Goal: Task Accomplishment & Management: Manage account settings

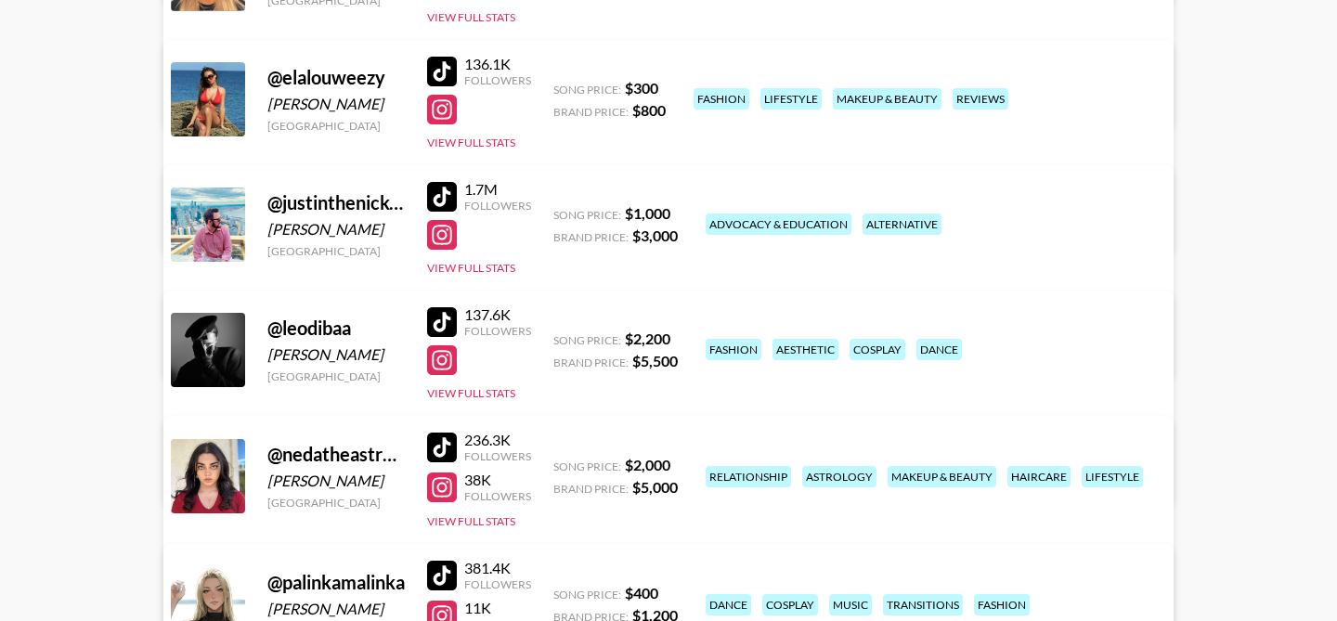
scroll to position [501, 0]
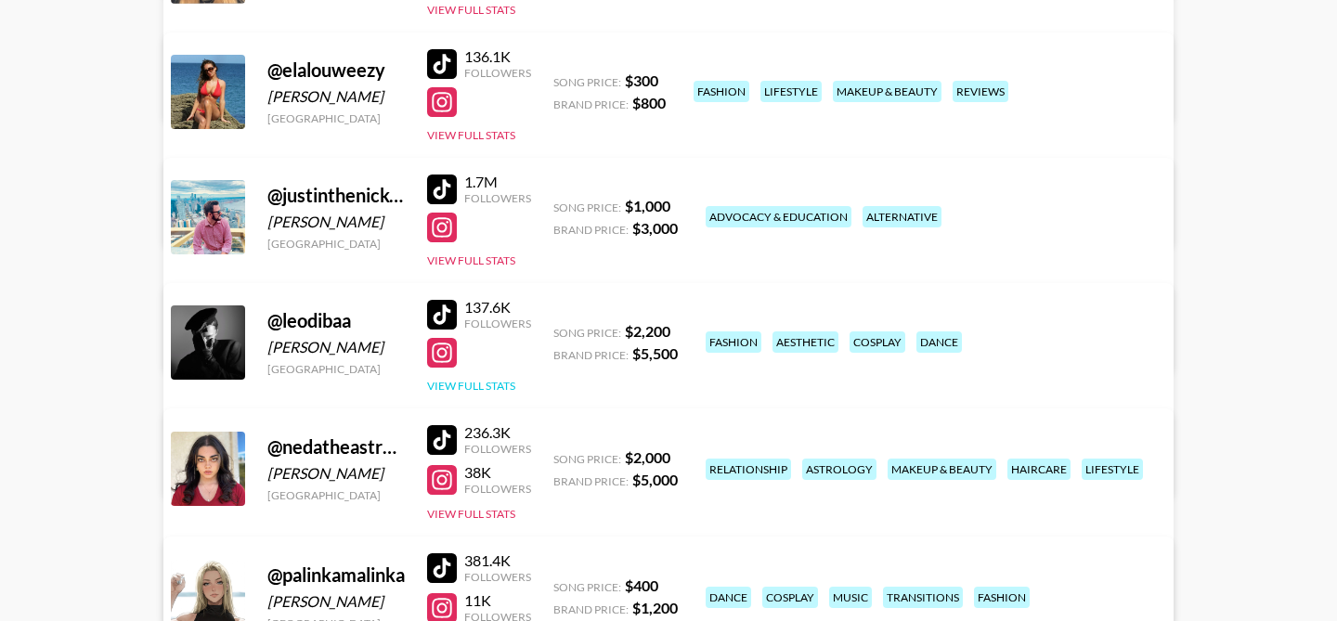
click at [490, 384] on button "View Full Stats" at bounding box center [471, 386] width 88 height 14
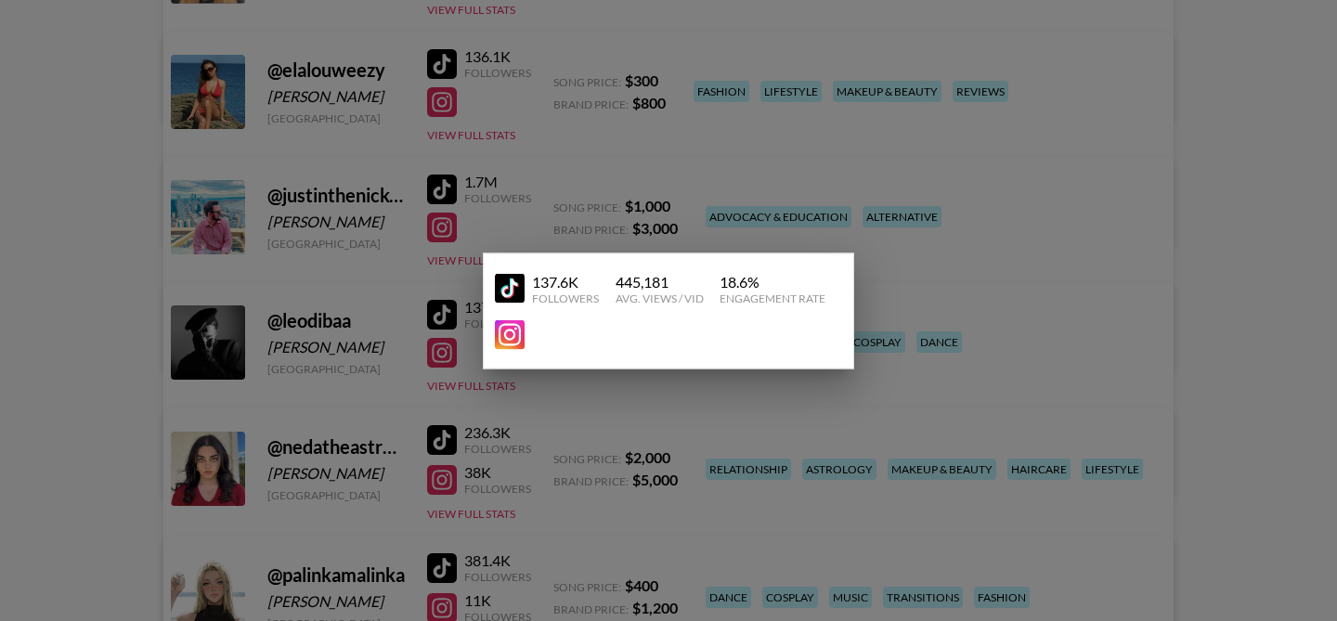
click at [394, 328] on div at bounding box center [668, 310] width 1337 height 621
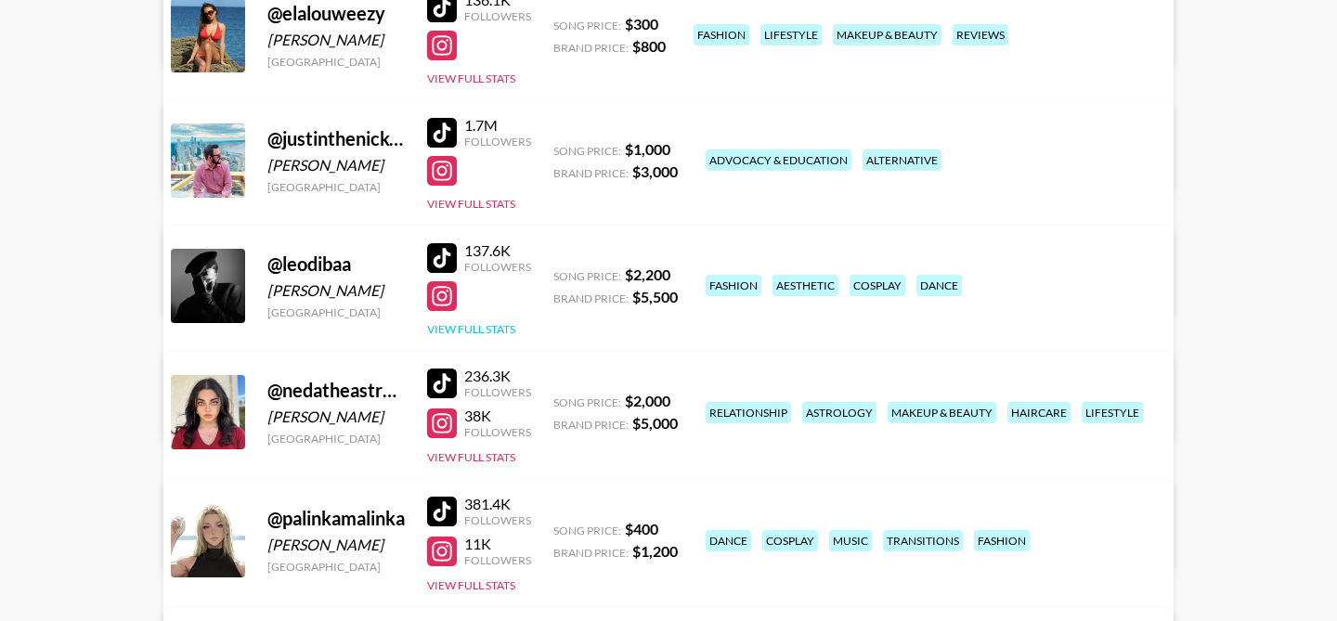
scroll to position [575, 0]
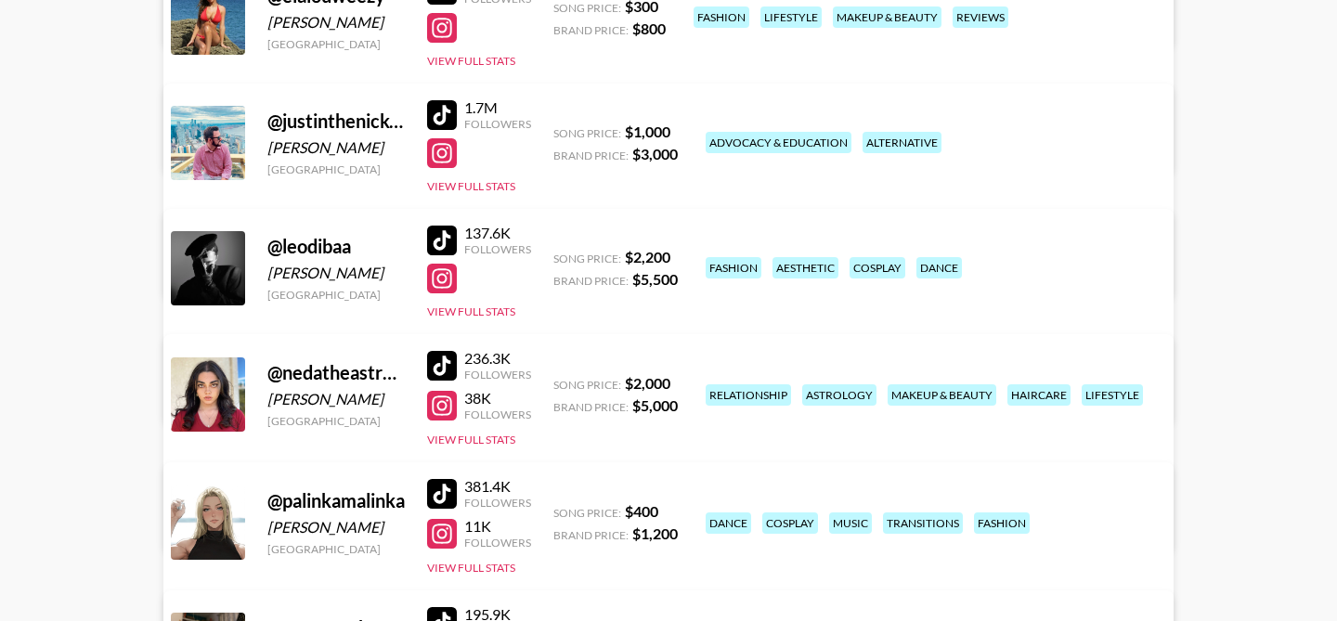
click at [675, 382] on link "View/Edit Details" at bounding box center [436, 391] width 478 height 19
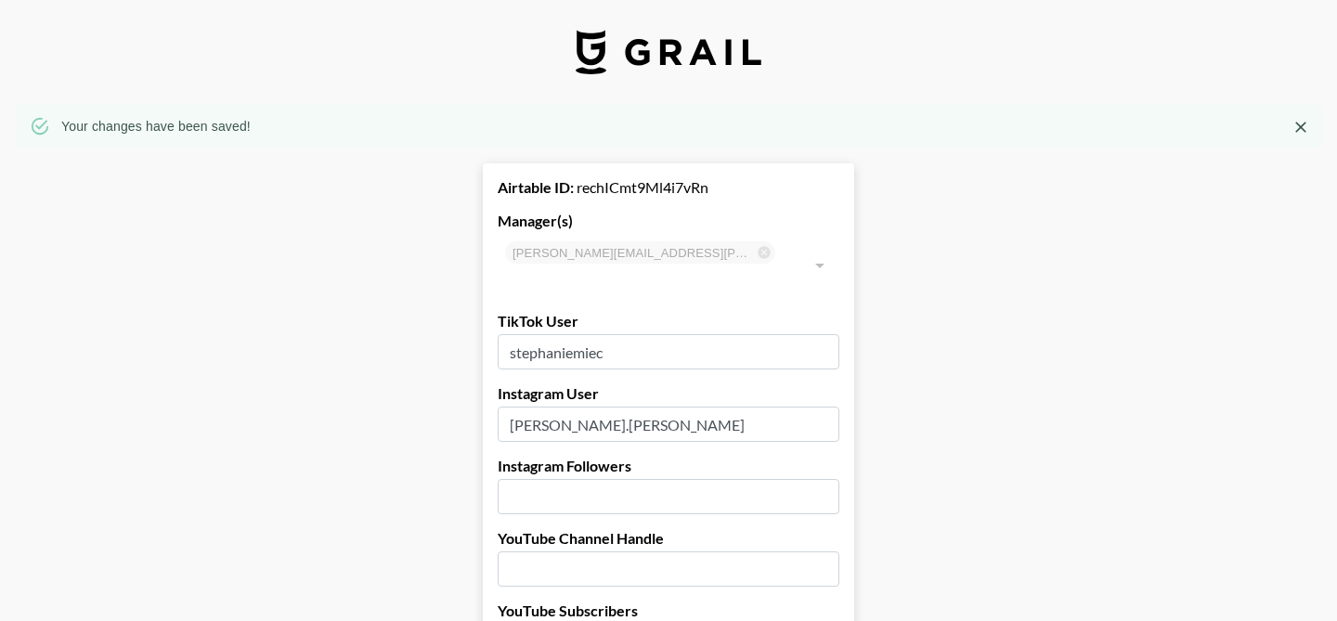
select select "USD"
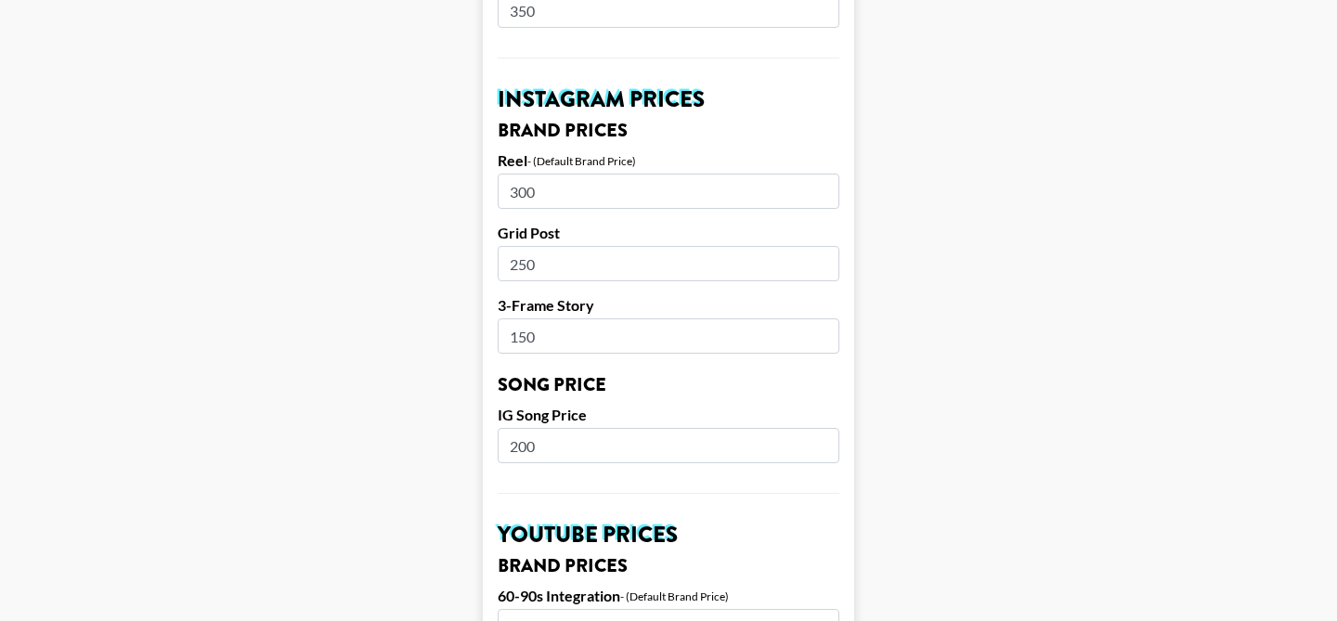
scroll to position [919, 0]
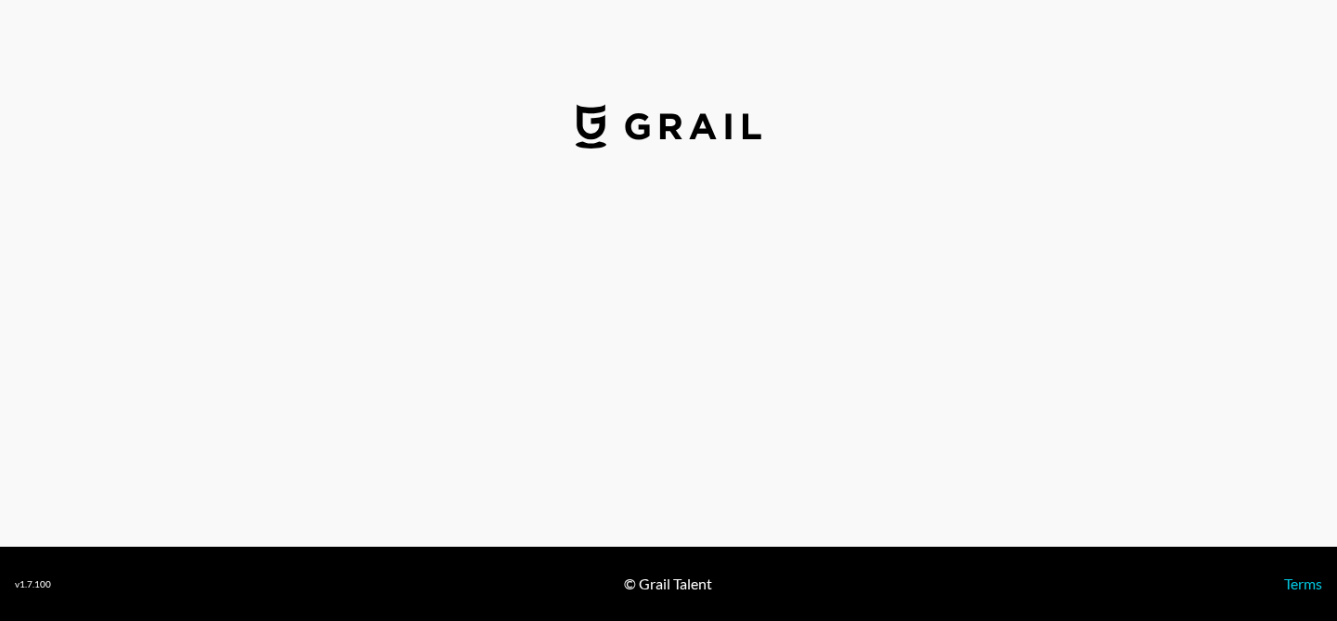
select select "USD"
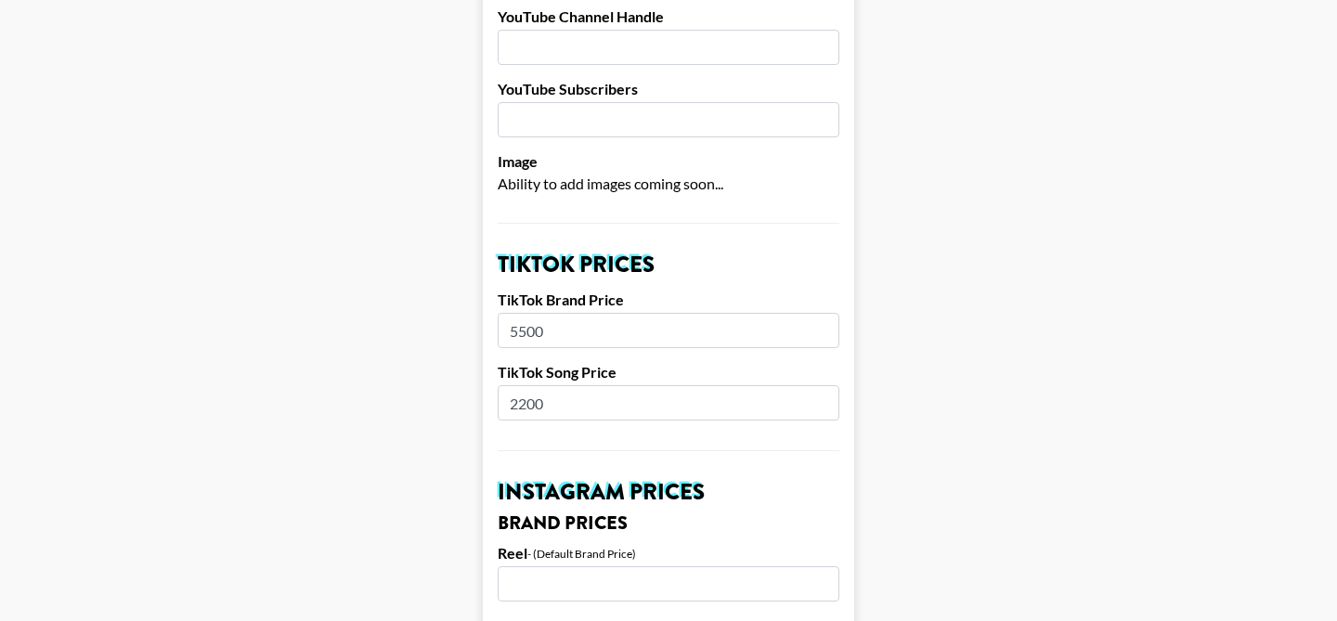
scroll to position [483, 0]
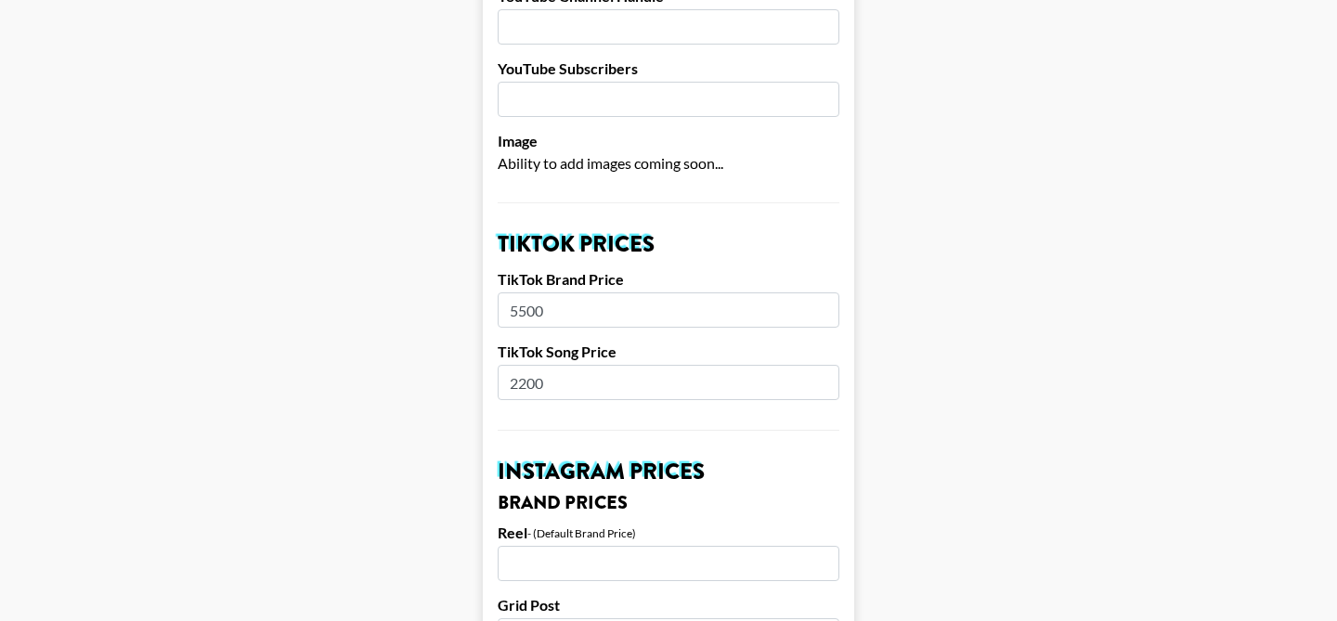
drag, startPoint x: 557, startPoint y: 359, endPoint x: 485, endPoint y: 359, distance: 72.4
type input "1500"
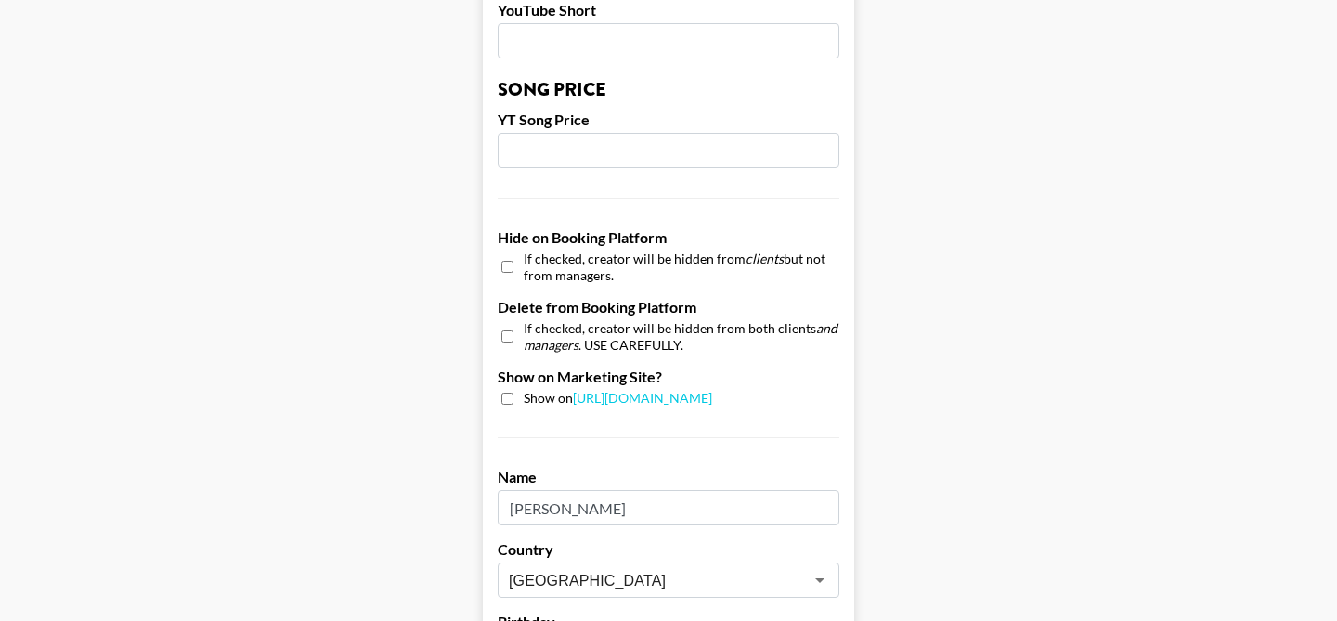
scroll to position [1898, 0]
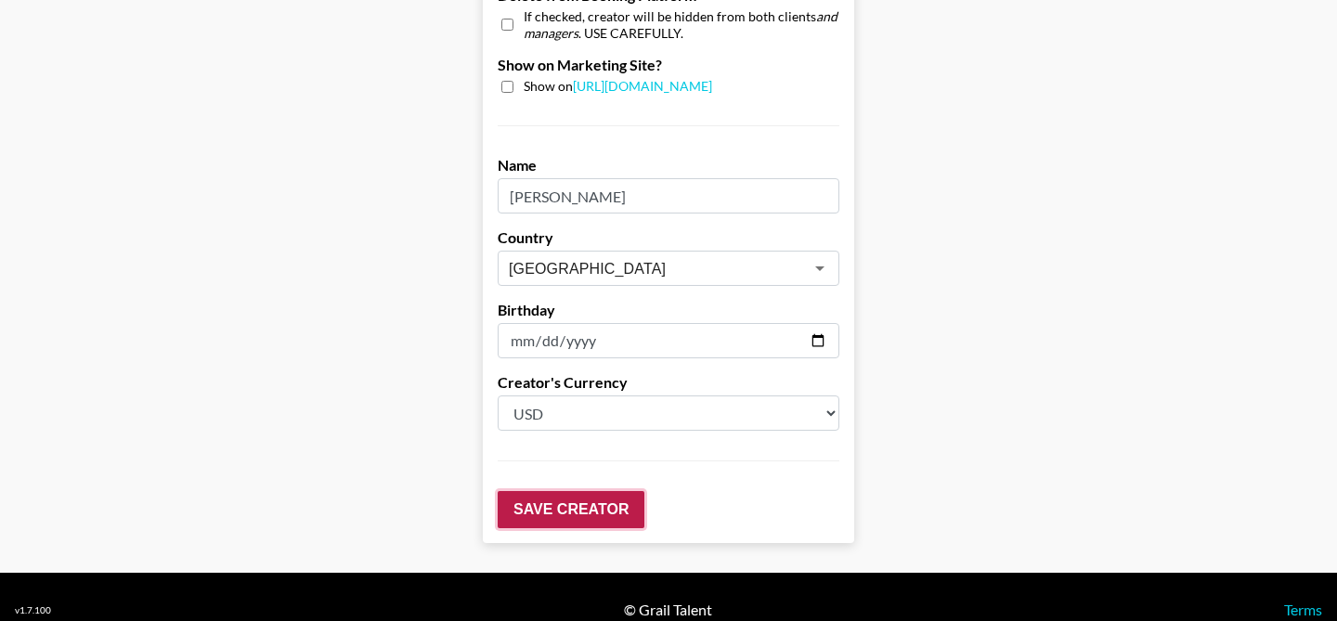
click at [560, 497] on input "Save Creator" at bounding box center [571, 509] width 147 height 37
click at [553, 491] on input "Save Creator" at bounding box center [571, 509] width 147 height 37
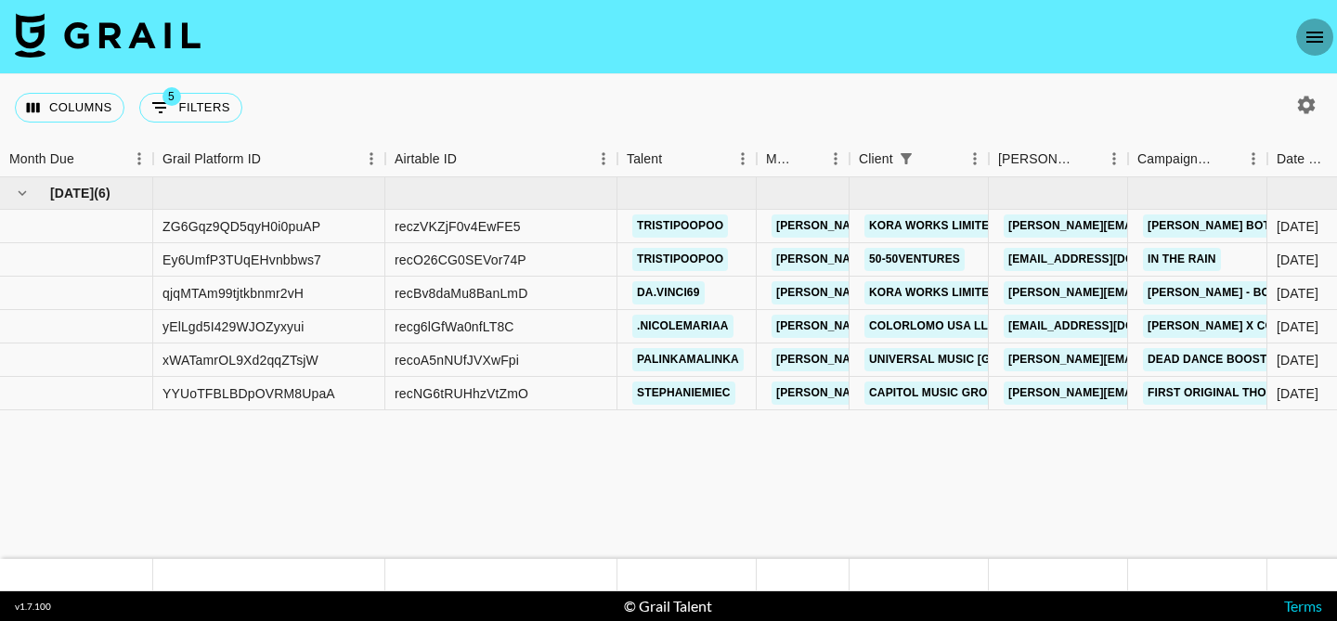
click at [1311, 31] on icon "open drawer" at bounding box center [1315, 37] width 22 height 22
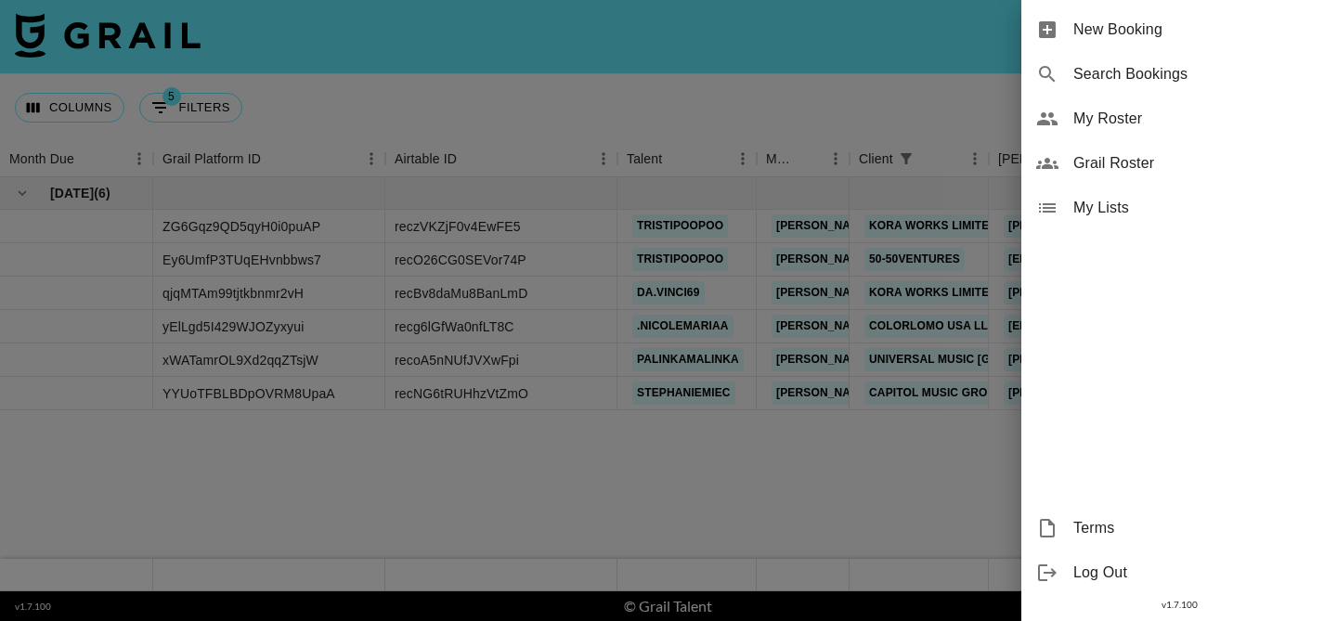
drag, startPoint x: 1151, startPoint y: 28, endPoint x: 1109, endPoint y: 117, distance: 98.5
click at [1111, 117] on ul "New Booking Search Bookings My Roster Grail Roster My Lists" at bounding box center [1180, 119] width 316 height 238
click at [1109, 117] on span "My Roster" at bounding box center [1198, 119] width 249 height 22
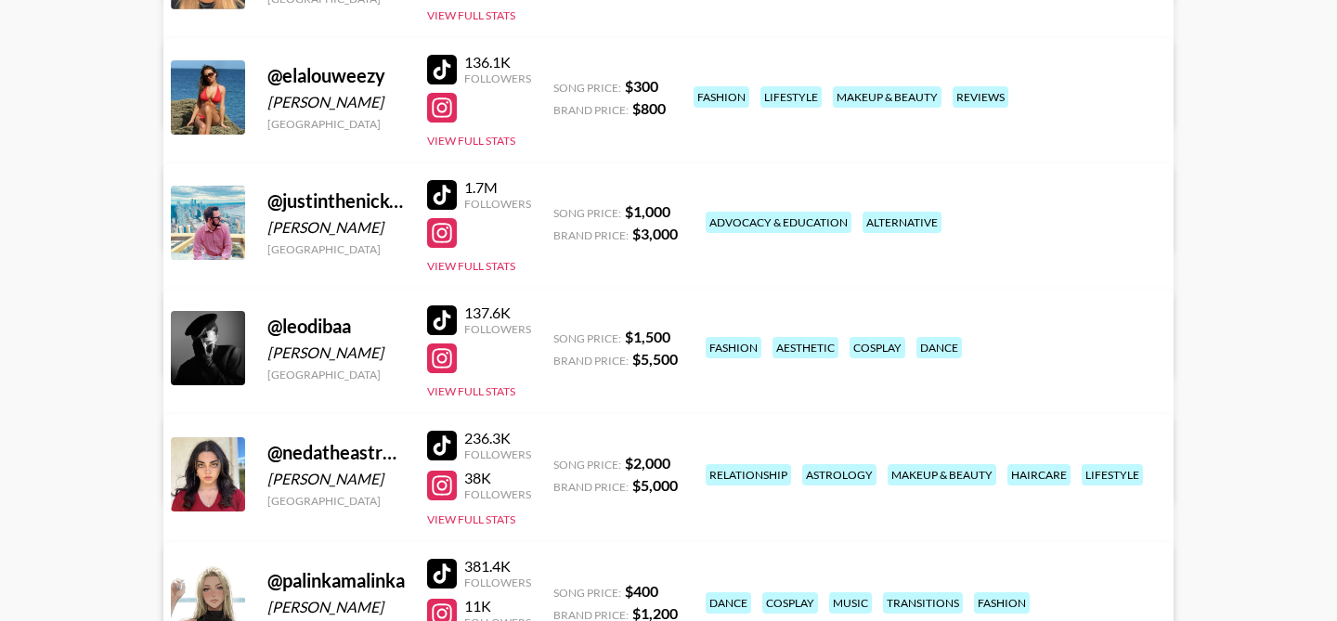
scroll to position [511, 0]
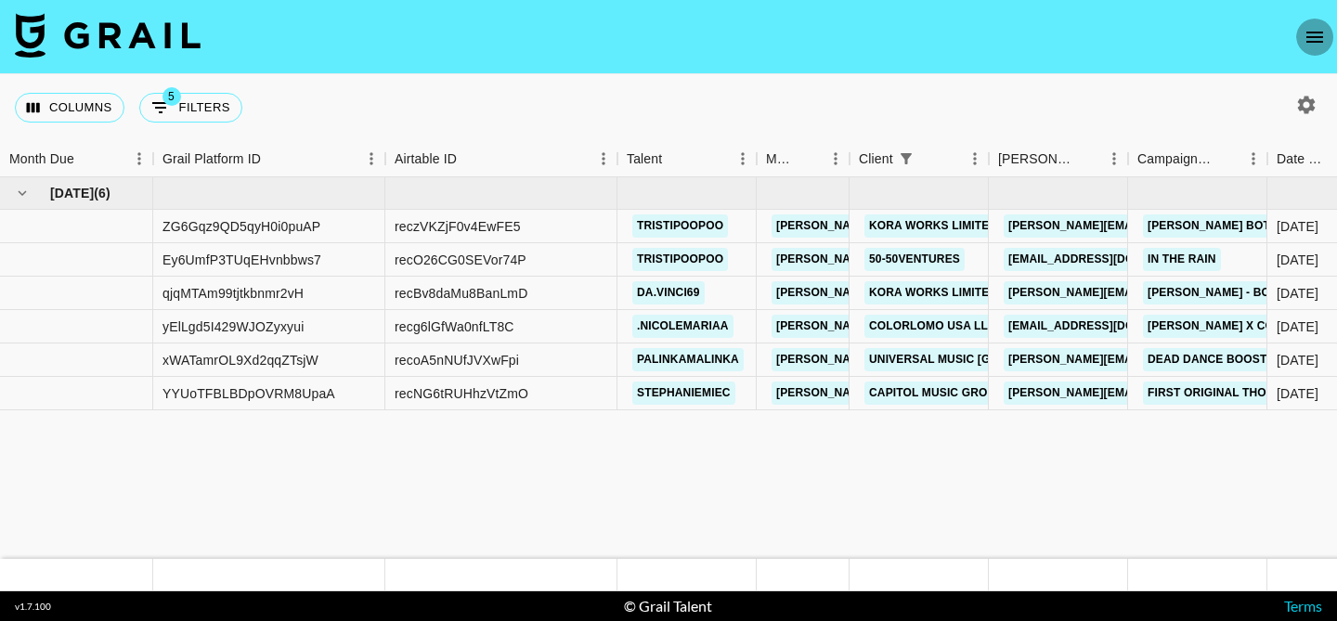
click at [1303, 46] on button "open drawer" at bounding box center [1315, 37] width 37 height 37
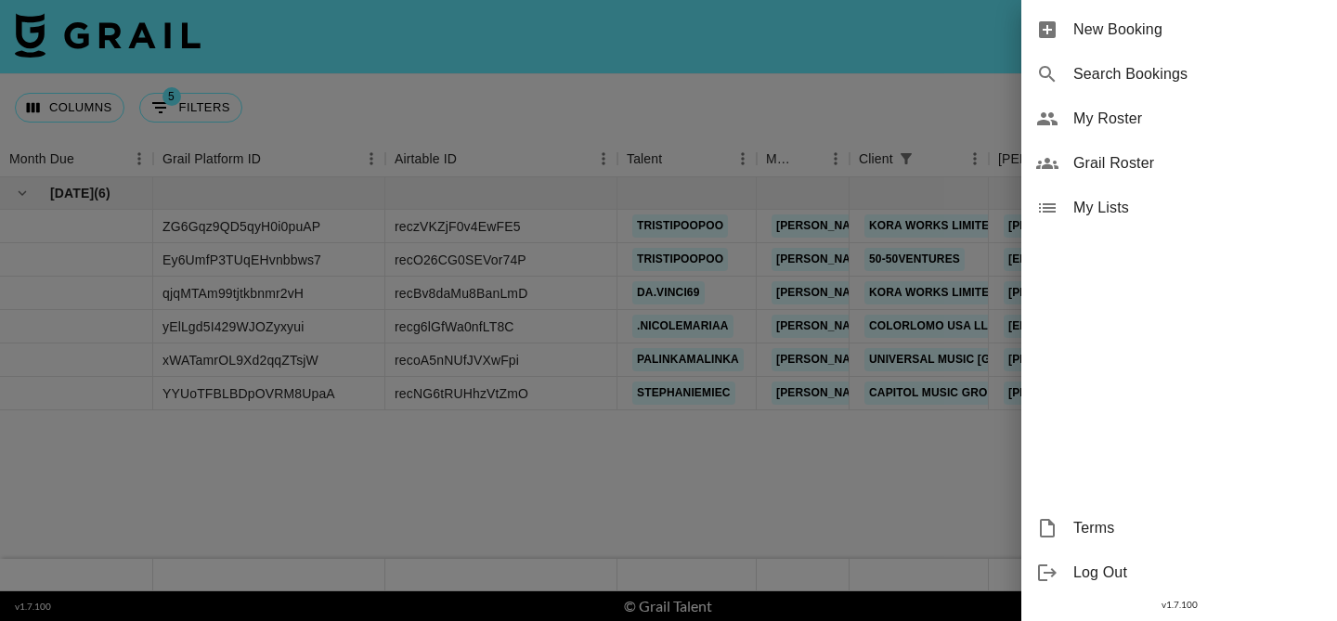
click at [1111, 125] on span "My Roster" at bounding box center [1198, 119] width 249 height 22
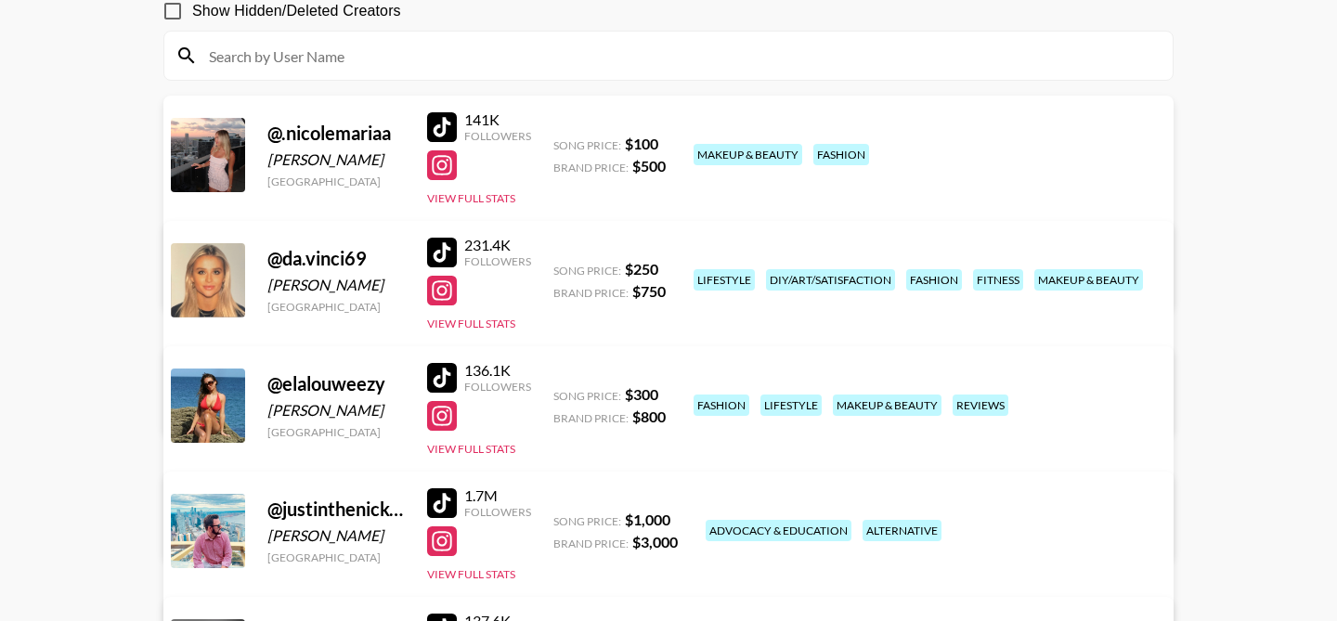
scroll to position [213, 0]
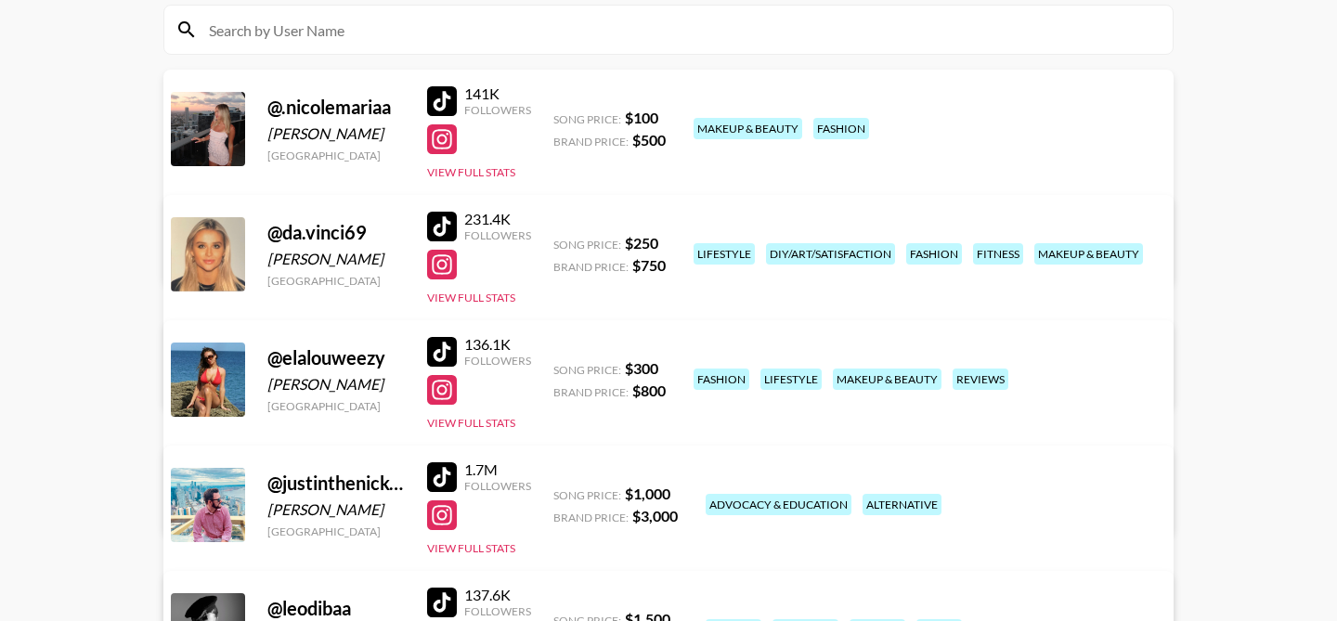
click at [675, 368] on link "View/Edit Details" at bounding box center [436, 377] width 478 height 19
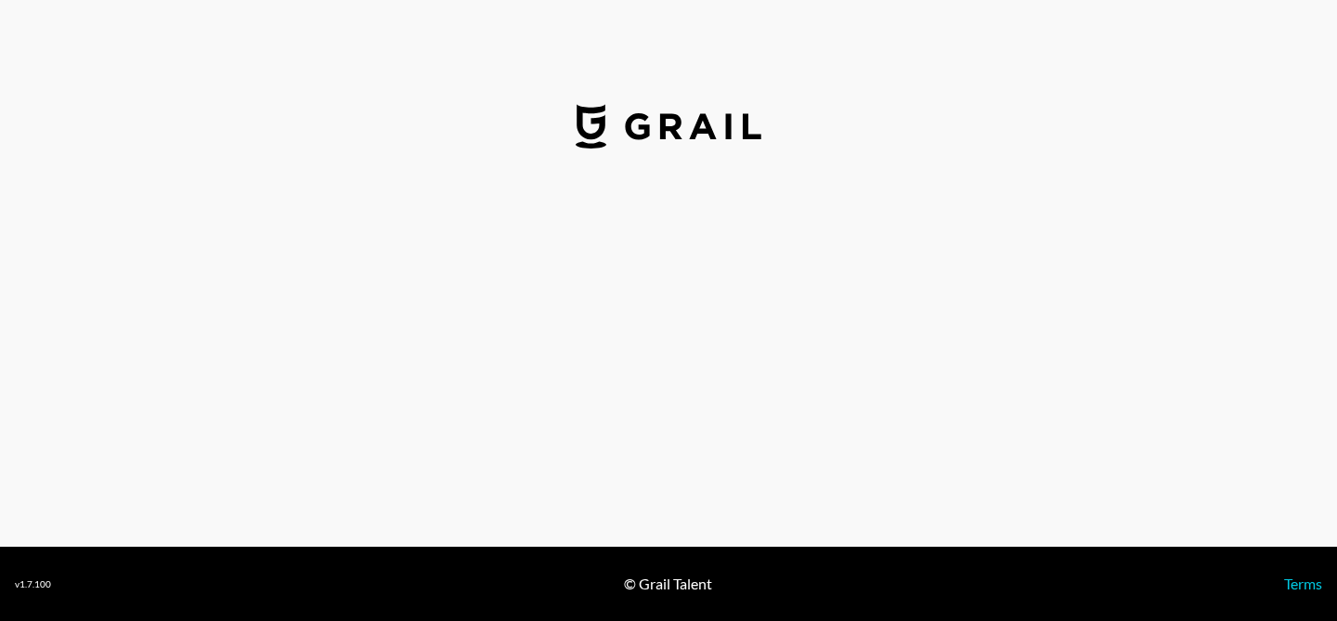
select select "USD"
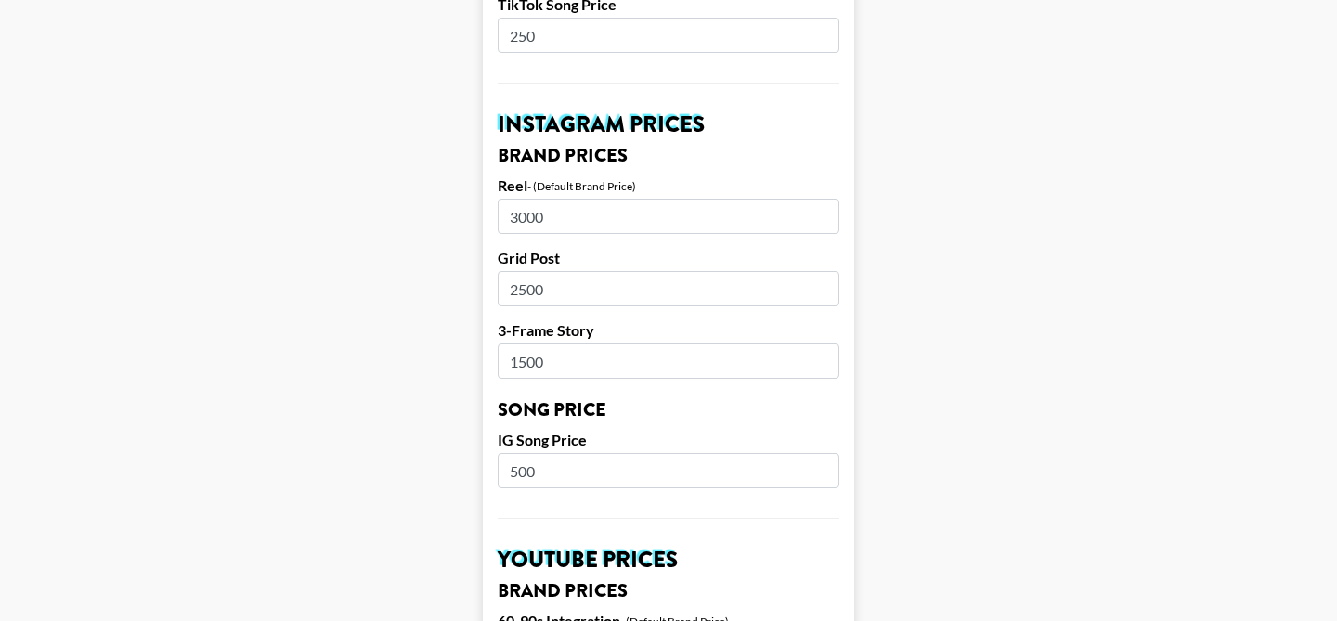
scroll to position [828, 0]
